Goal: Transaction & Acquisition: Obtain resource

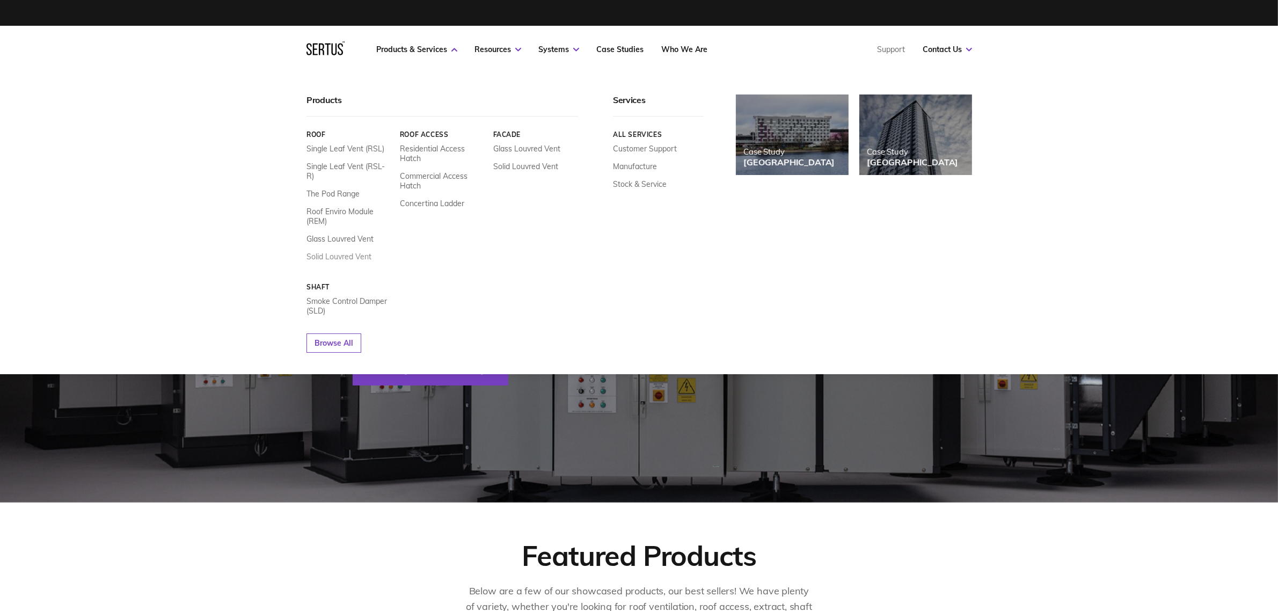
click at [360, 252] on link "Solid Louvred Vent" at bounding box center [338, 257] width 65 height 10
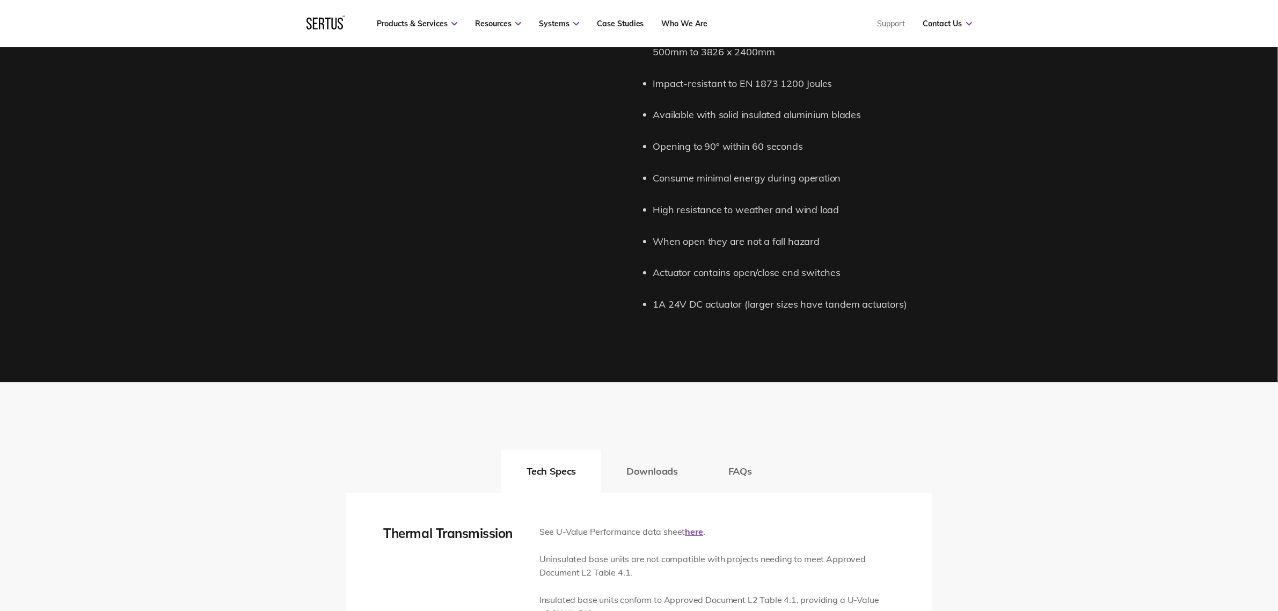
scroll to position [1543, 0]
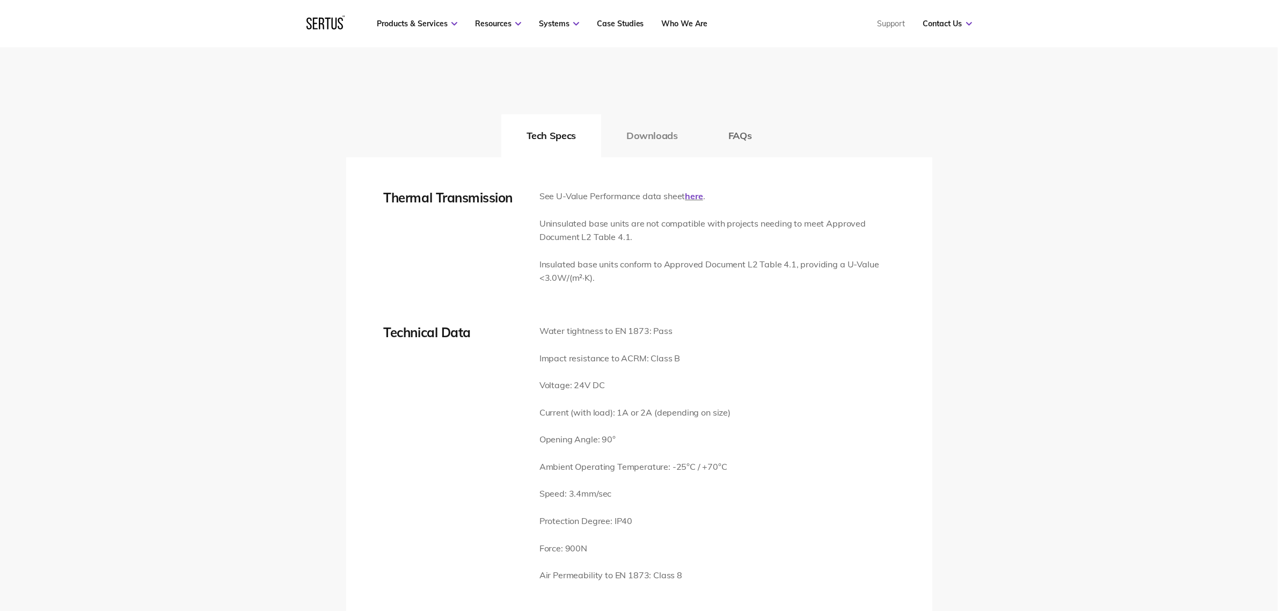
click at [654, 138] on button "Downloads" at bounding box center [652, 135] width 102 height 43
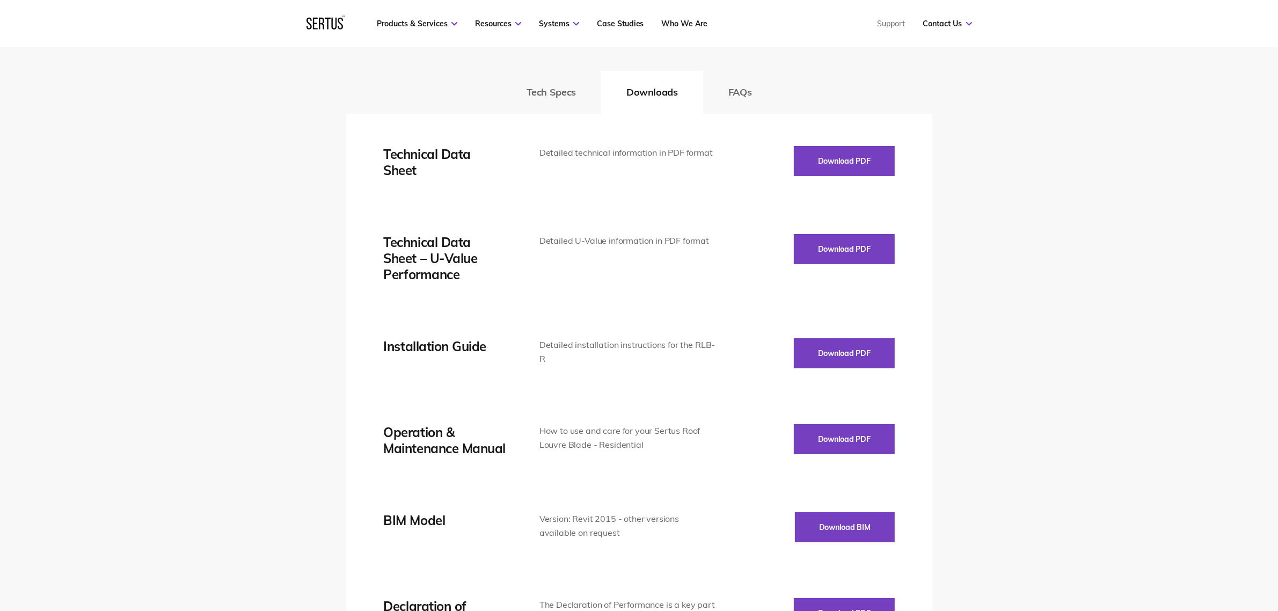
scroll to position [1610, 0]
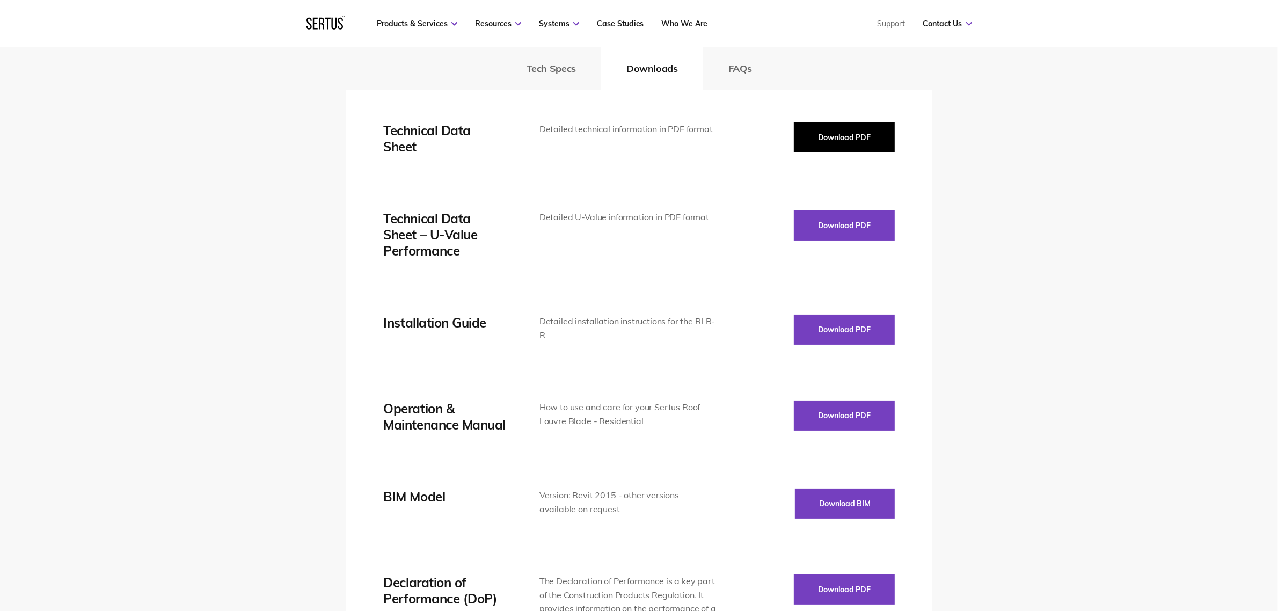
click at [833, 137] on button "Download PDF" at bounding box center [844, 137] width 101 height 30
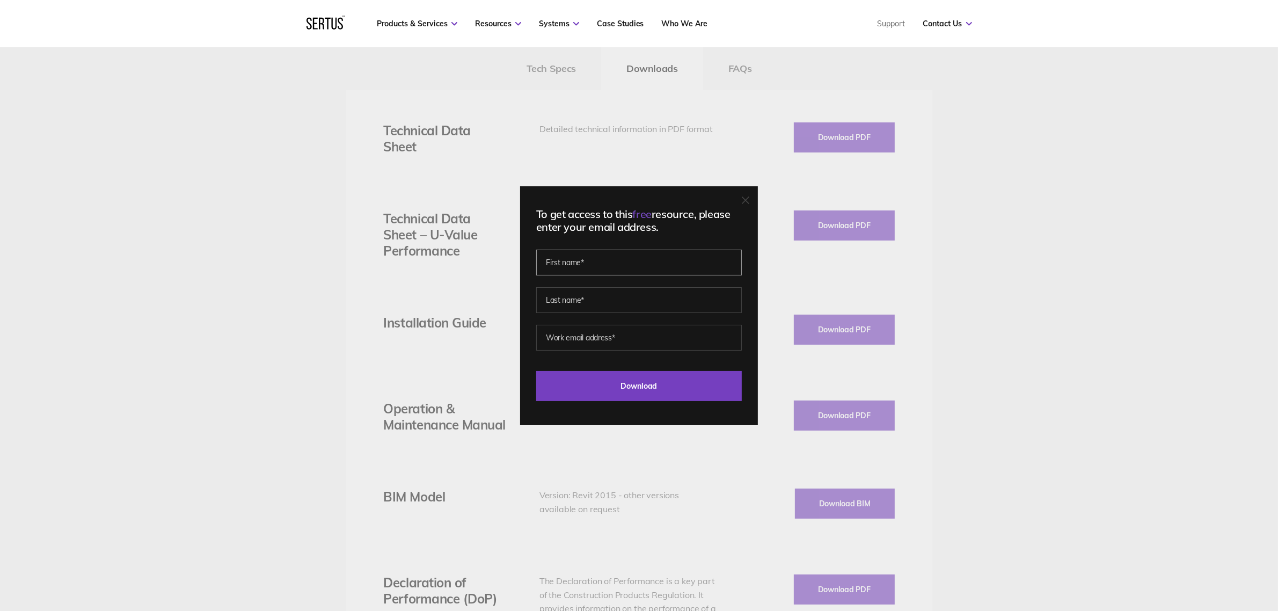
click at [667, 251] on input "text" at bounding box center [639, 263] width 206 height 26
type input "[PERSON_NAME]"
click at [638, 303] on input "text" at bounding box center [639, 300] width 206 height 26
type input "[PERSON_NAME]"
click at [632, 336] on input "email" at bounding box center [639, 338] width 206 height 26
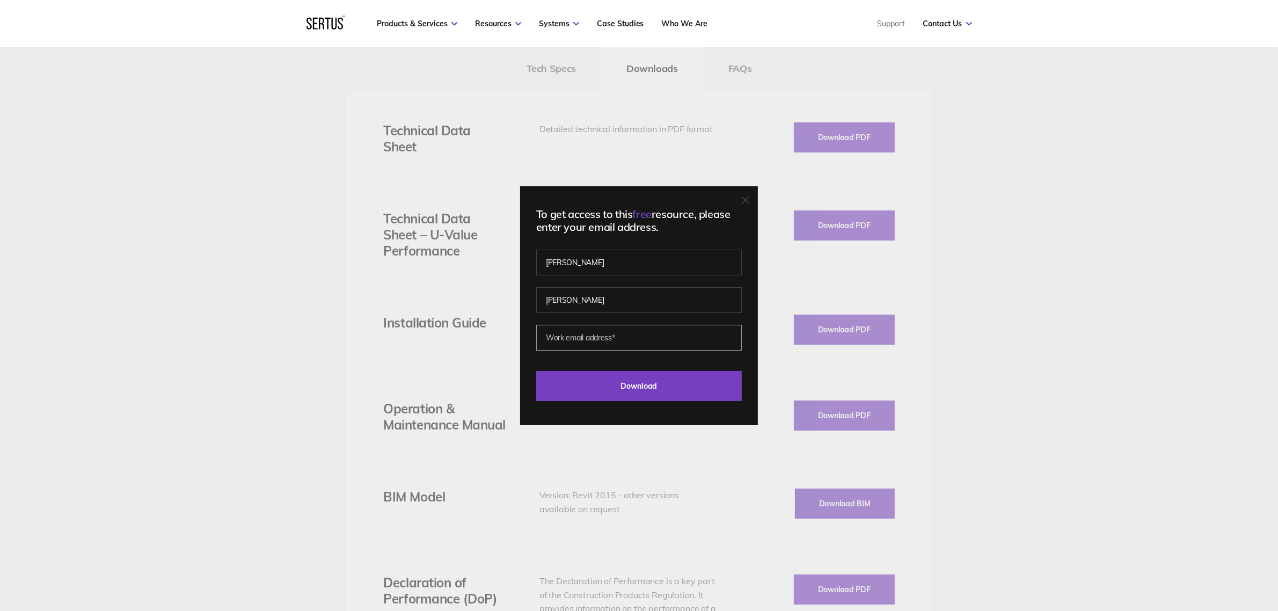
type input "[EMAIL_ADDRESS][DOMAIN_NAME]"
click at [623, 379] on input "Download" at bounding box center [639, 386] width 206 height 30
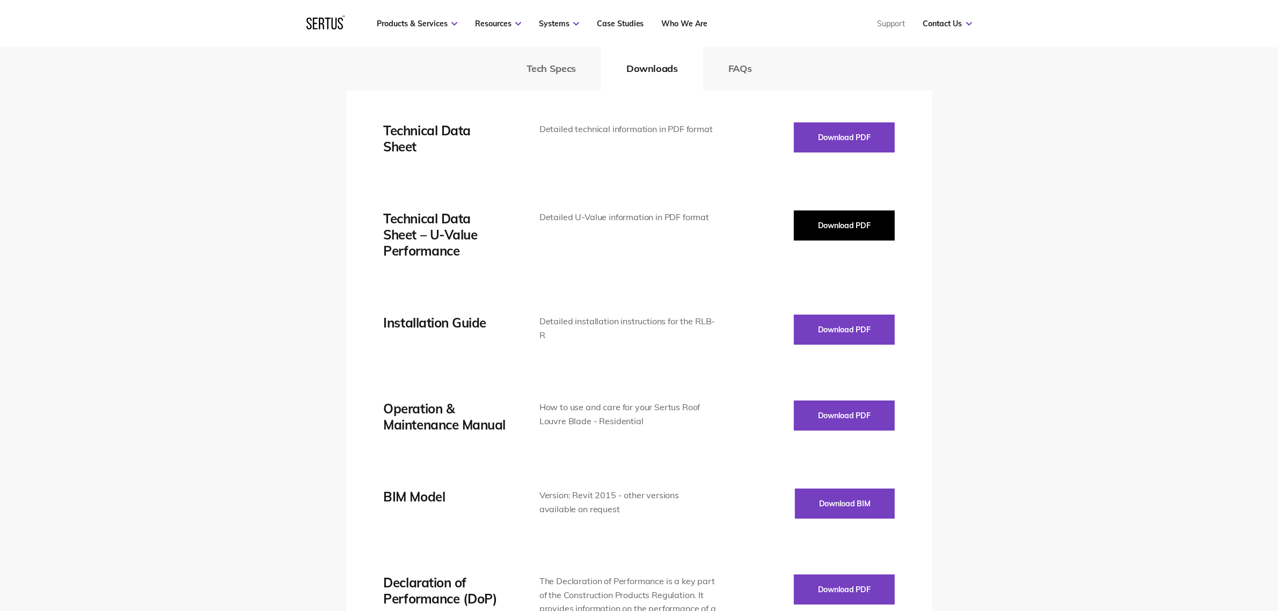
click at [838, 232] on button "Download PDF" at bounding box center [844, 225] width 101 height 30
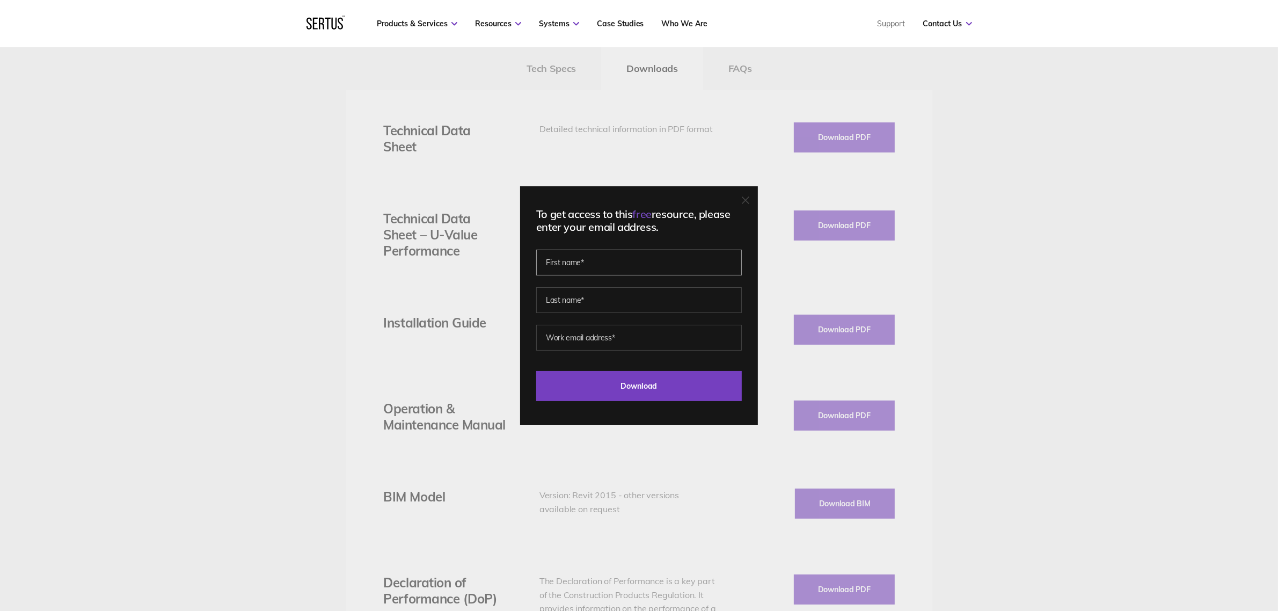
click at [655, 258] on input "text" at bounding box center [639, 263] width 206 height 26
type input "[PERSON_NAME]"
click at [633, 301] on input "text" at bounding box center [639, 300] width 206 height 26
type input "[PERSON_NAME]"
click at [631, 338] on input "email" at bounding box center [639, 338] width 206 height 26
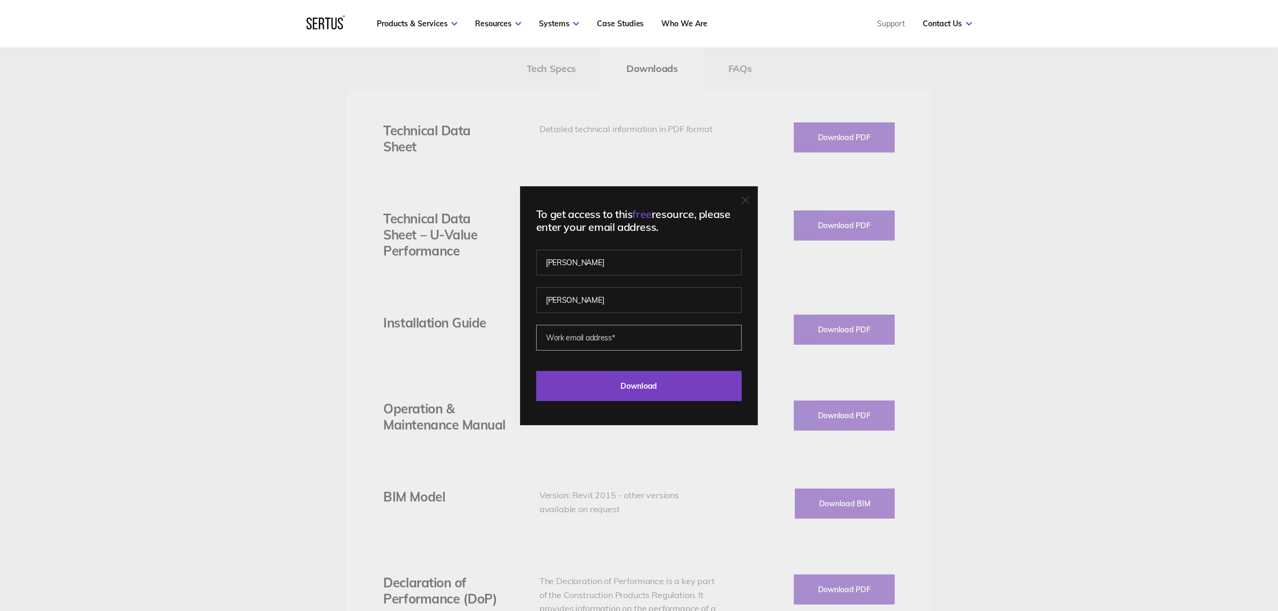
type input "[EMAIL_ADDRESS][DOMAIN_NAME]"
click at [640, 390] on input "Download" at bounding box center [639, 386] width 206 height 30
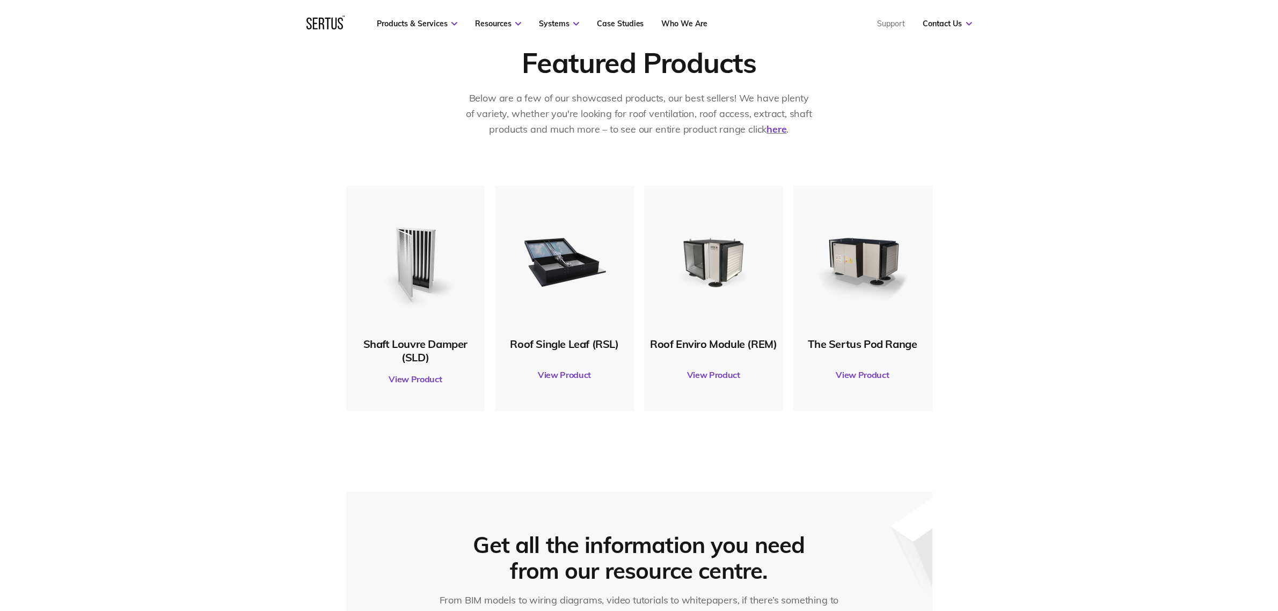
scroll to position [604, 0]
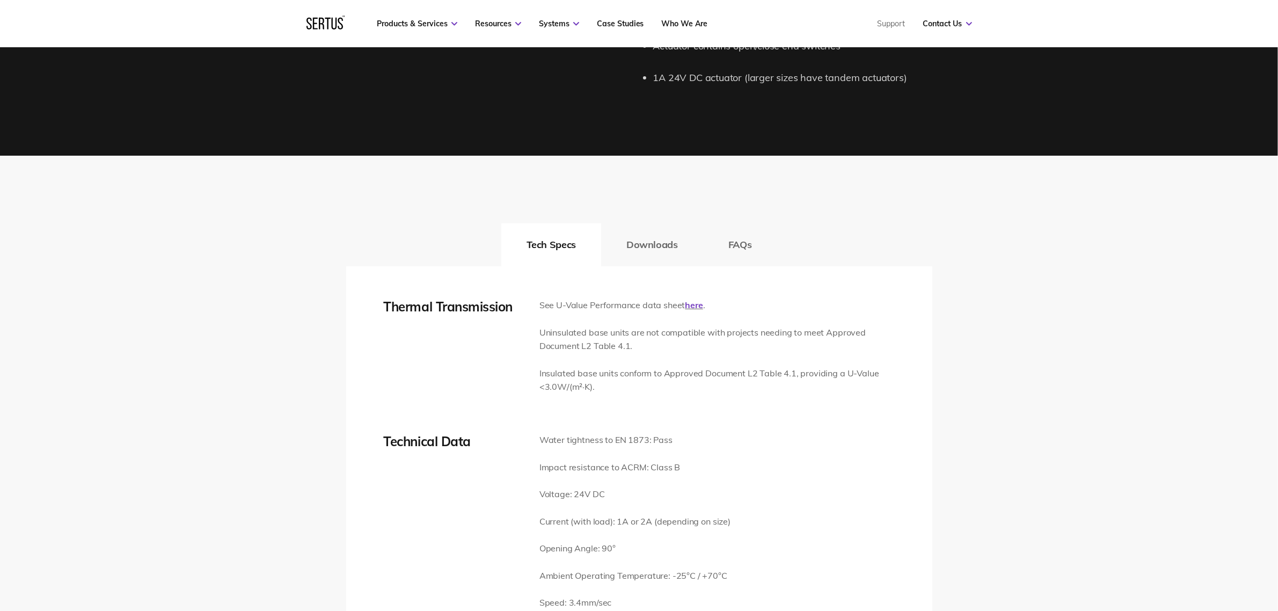
scroll to position [1610, 0]
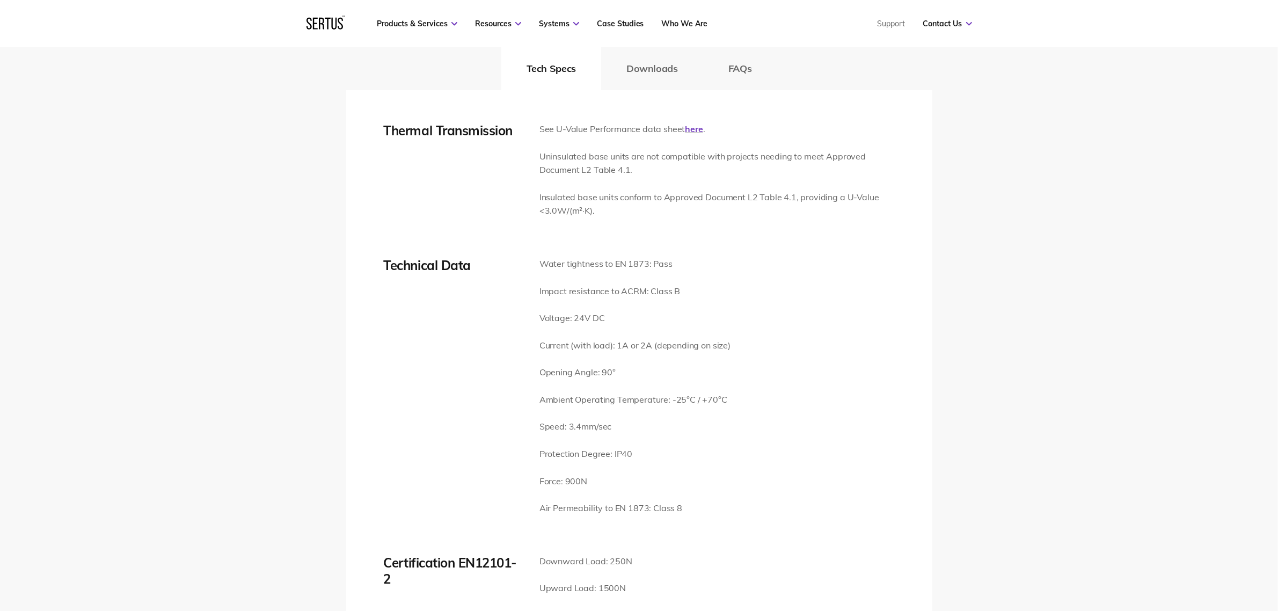
drag, startPoint x: 690, startPoint y: 64, endPoint x: 679, endPoint y: 68, distance: 11.4
click at [690, 64] on button "Downloads" at bounding box center [652, 68] width 102 height 43
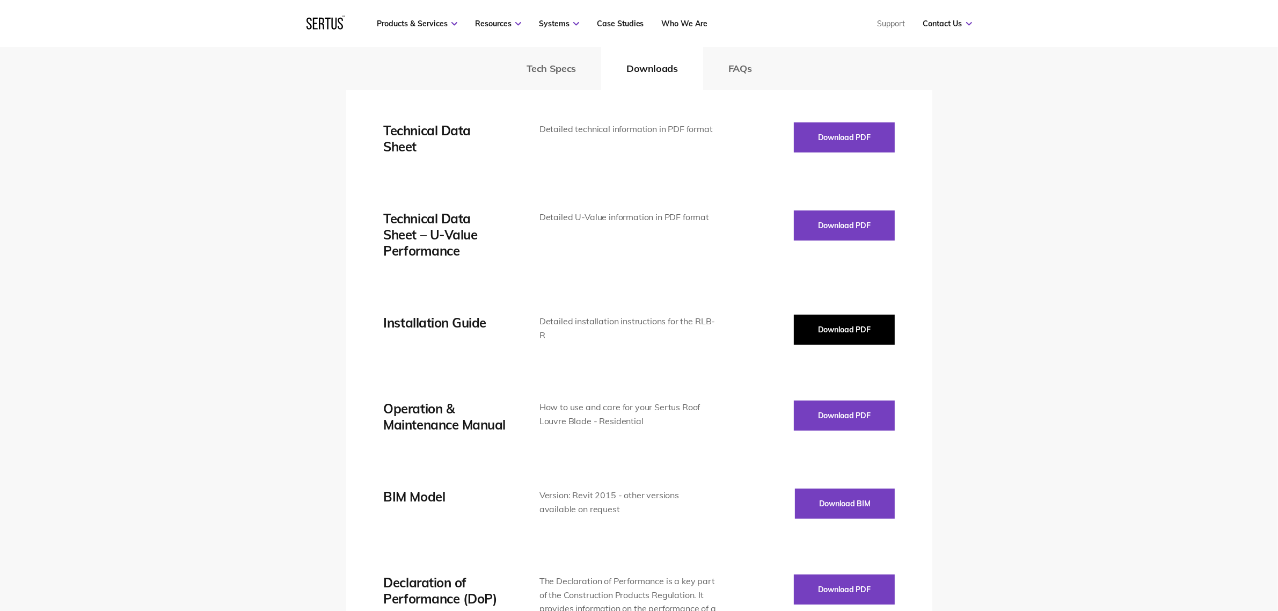
click at [841, 329] on button "Download PDF" at bounding box center [844, 329] width 101 height 30
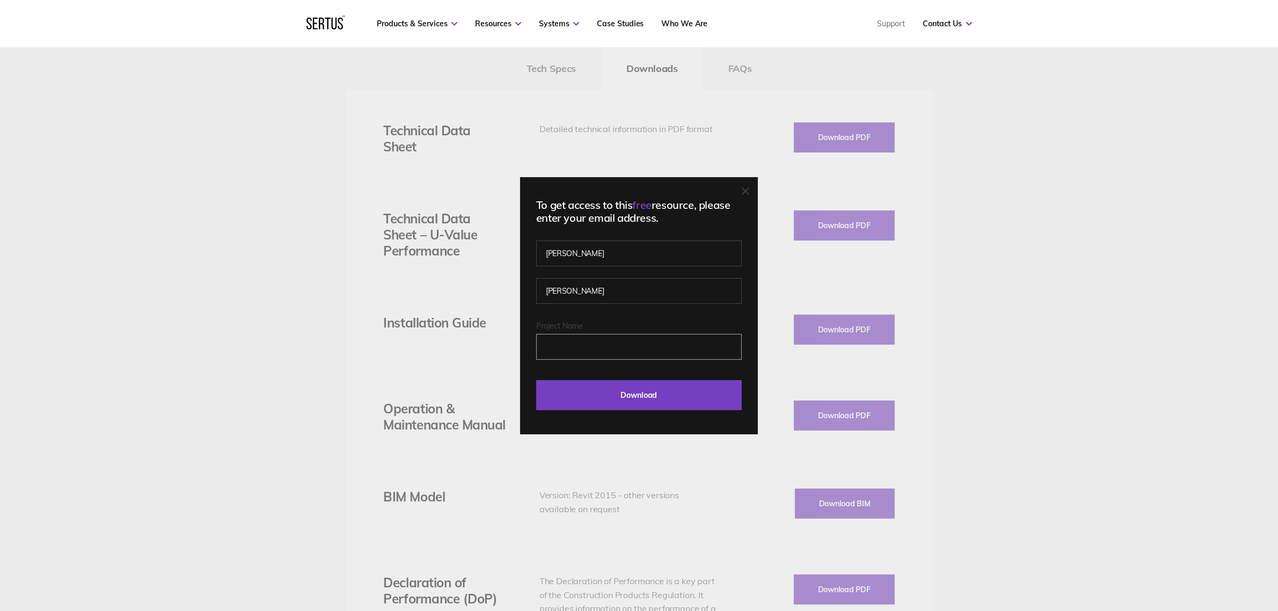
click at [623, 350] on input "Project Name" at bounding box center [639, 347] width 206 height 26
type input "Novenco"
click at [636, 401] on input "Download" at bounding box center [639, 395] width 206 height 30
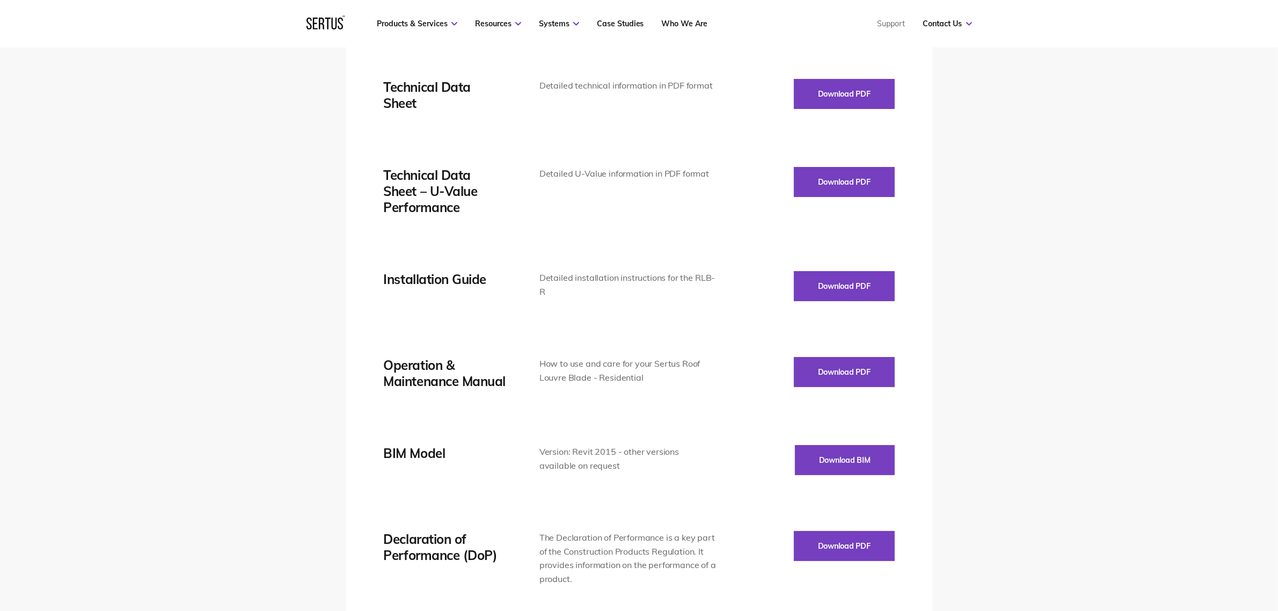
scroll to position [1677, 0]
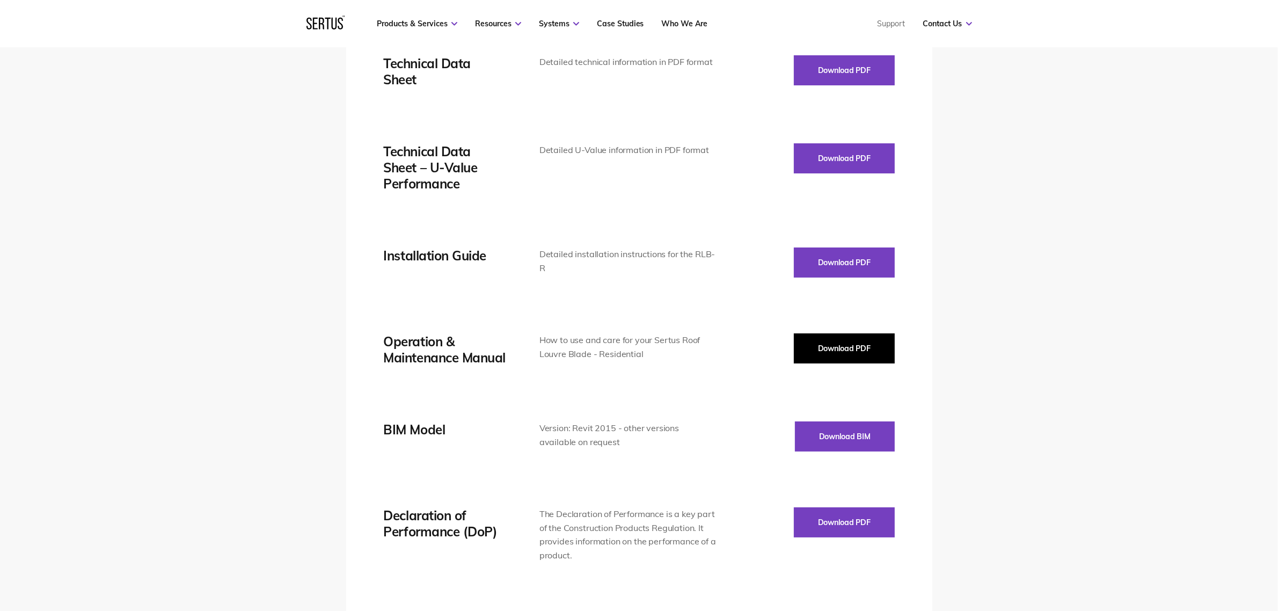
click at [820, 354] on button "Download PDF" at bounding box center [844, 348] width 101 height 30
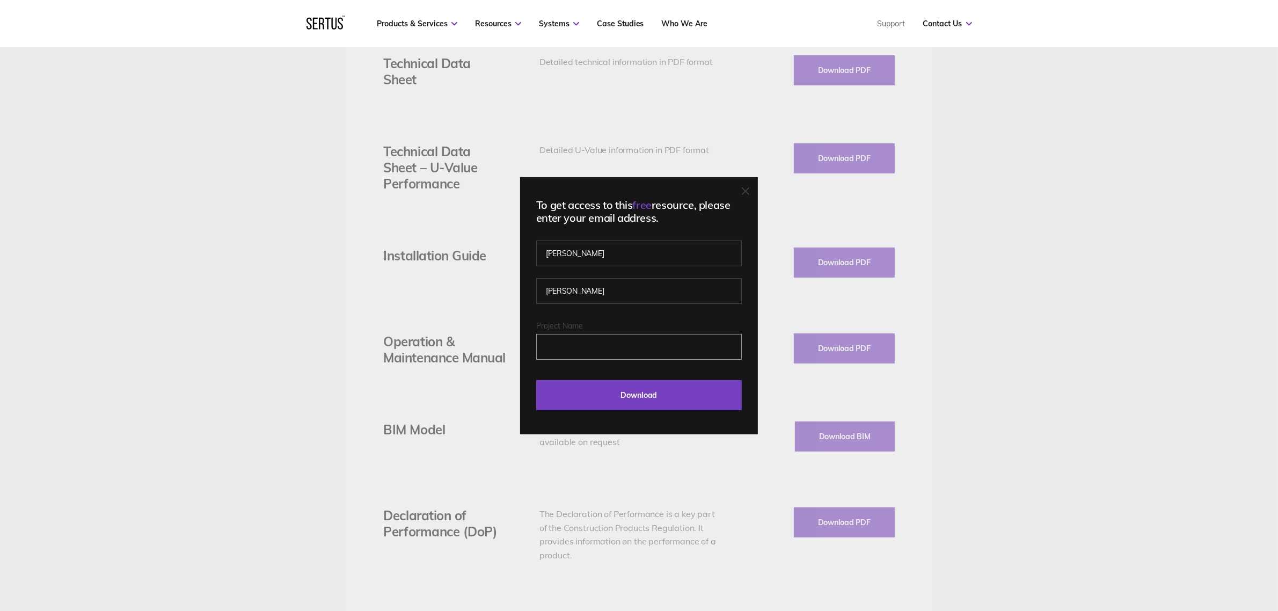
click at [615, 347] on input "Project Name" at bounding box center [639, 347] width 206 height 26
type input "Novenco"
click at [632, 398] on input "Download" at bounding box center [639, 395] width 206 height 30
